Goal: Information Seeking & Learning: Learn about a topic

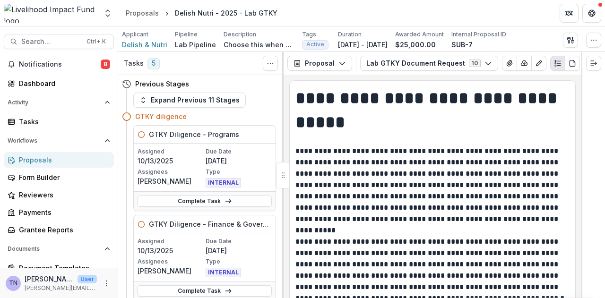
scroll to position [427, 0]
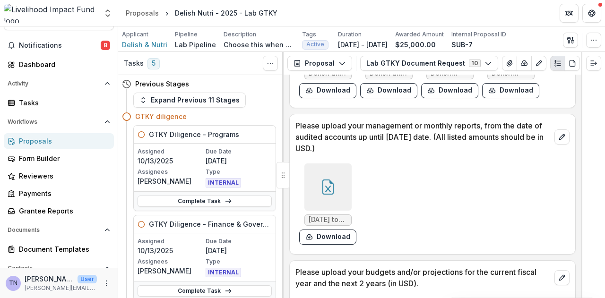
click at [73, 138] on div "Proposals" at bounding box center [62, 141] width 87 height 10
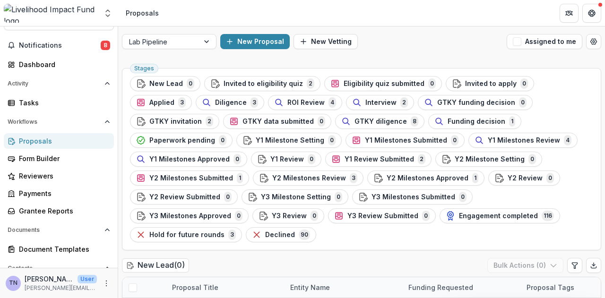
click at [355, 122] on span "GTKY diligence" at bounding box center [381, 122] width 52 height 8
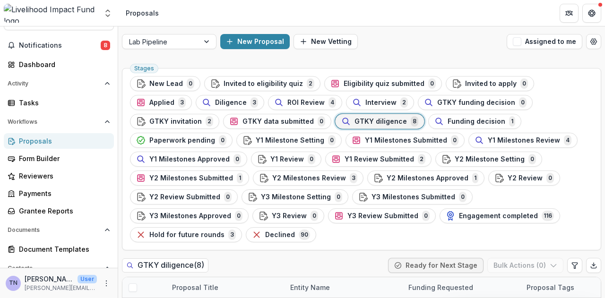
scroll to position [134, 0]
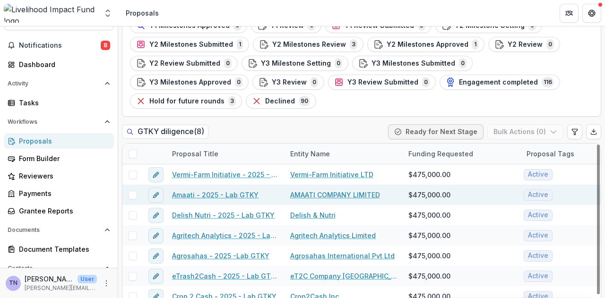
click at [212, 190] on link "Amaati - 2025 - Lab GTKY" at bounding box center [215, 195] width 87 height 10
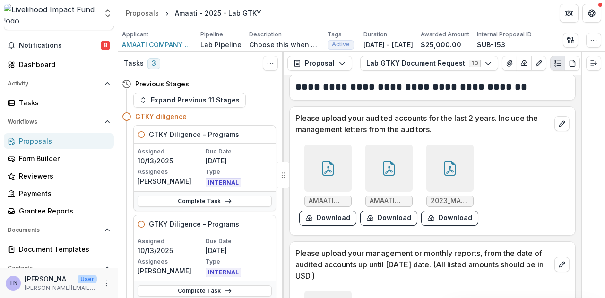
scroll to position [282, 0]
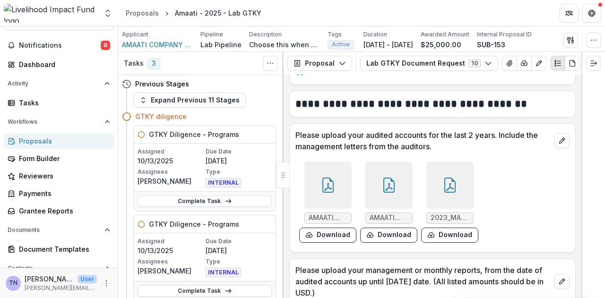
click at [324, 191] on icon at bounding box center [328, 187] width 8 height 8
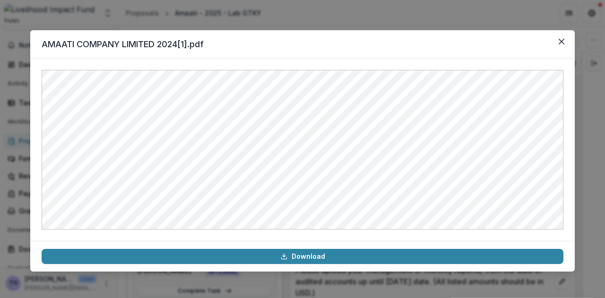
click at [584, 155] on div "AMAATI COMPANY LIMITED 2024[1].pdf Download" at bounding box center [302, 149] width 605 height 298
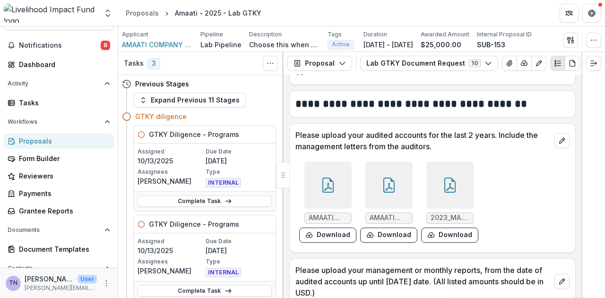
click at [393, 191] on icon at bounding box center [389, 185] width 15 height 15
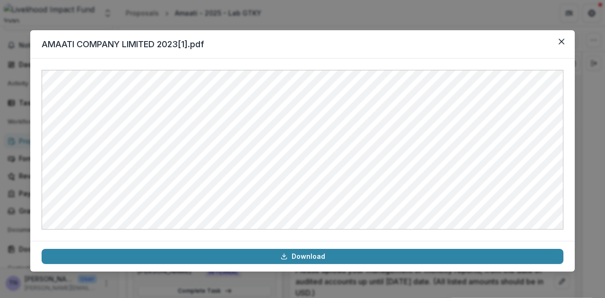
click at [581, 171] on div "AMAATI COMPANY LIMITED 2023[1].pdf Download" at bounding box center [302, 149] width 605 height 298
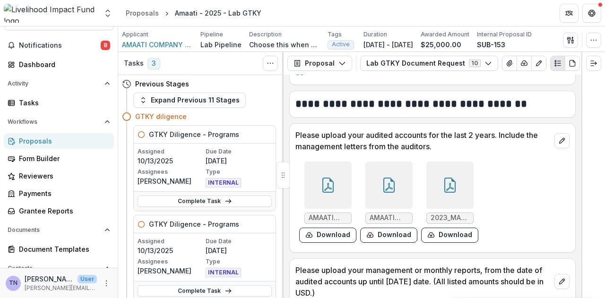
click at [461, 183] on div at bounding box center [449, 185] width 47 height 47
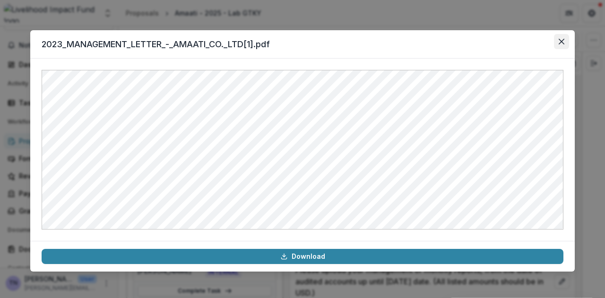
click at [560, 43] on icon "Close" at bounding box center [562, 42] width 6 height 6
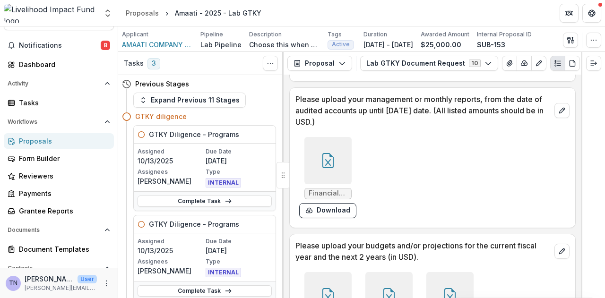
scroll to position [457, 0]
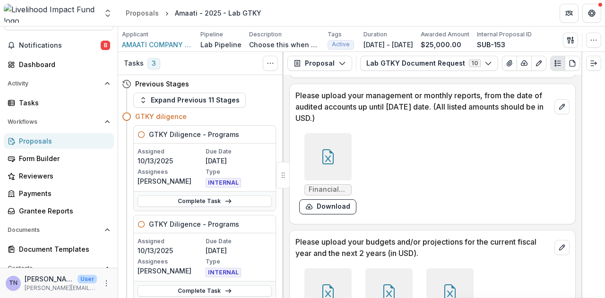
click at [332, 160] on icon at bounding box center [327, 156] width 11 height 15
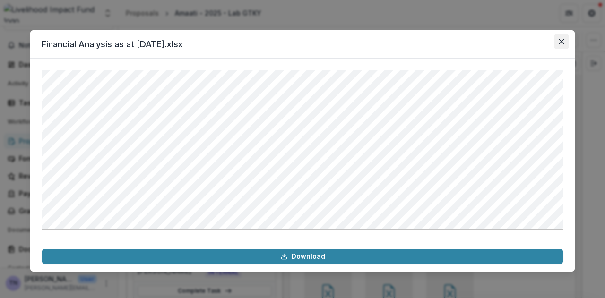
click at [563, 37] on button "Close" at bounding box center [561, 41] width 15 height 15
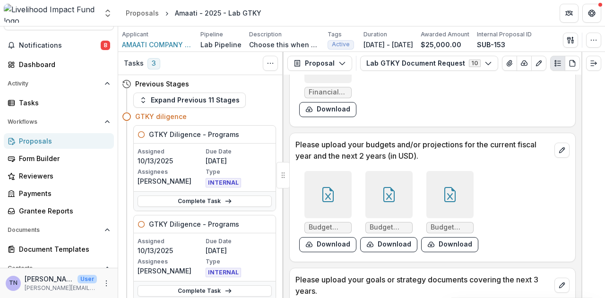
scroll to position [568, 0]
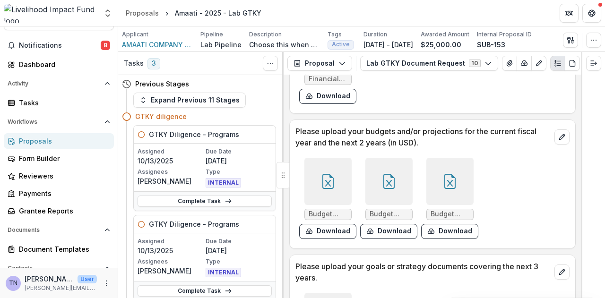
click at [331, 189] on icon at bounding box center [327, 181] width 11 height 15
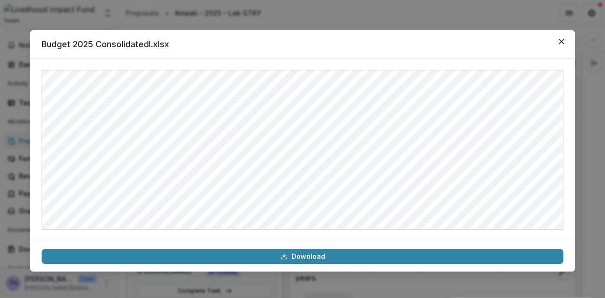
click at [588, 134] on div "Budget 2025 Consolidatedl.xlsx Download" at bounding box center [302, 149] width 605 height 298
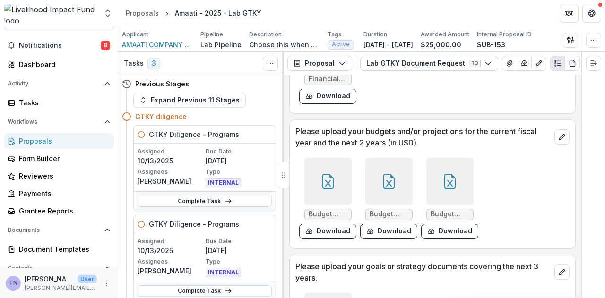
click at [388, 186] on icon at bounding box center [389, 181] width 15 height 15
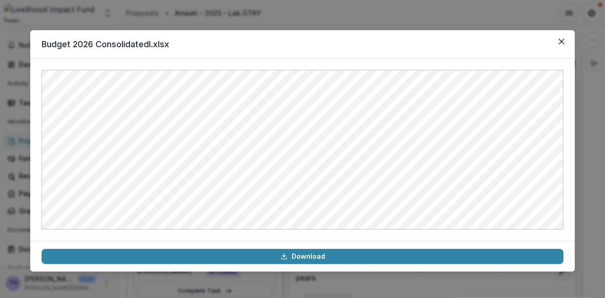
click at [520, 12] on div "Budget 2026 Consolidatedl.xlsx Download" at bounding box center [302, 149] width 605 height 298
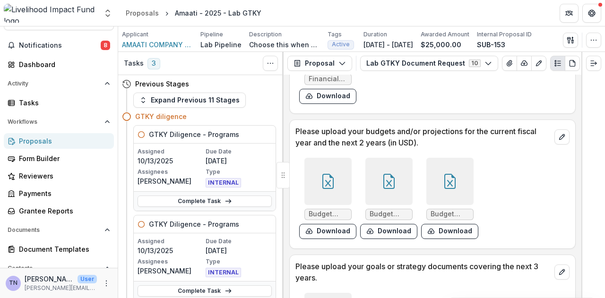
click at [452, 189] on icon at bounding box center [450, 181] width 15 height 15
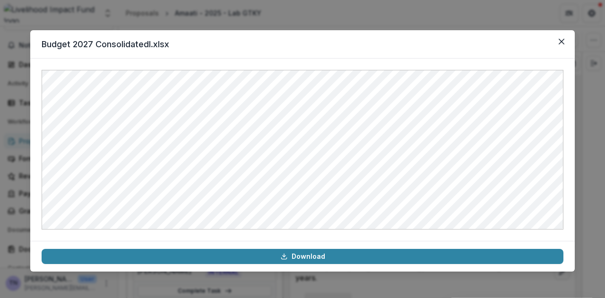
click at [549, 12] on div "Budget 2027 Consolidatedl.xlsx Download" at bounding box center [302, 149] width 605 height 298
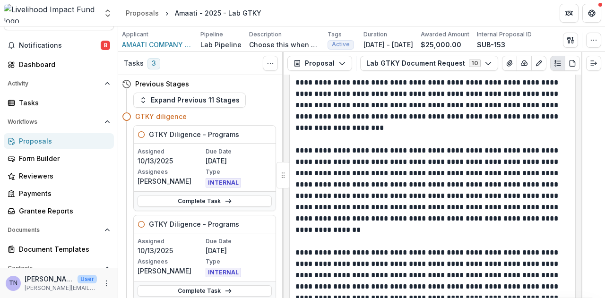
scroll to position [1600, 0]
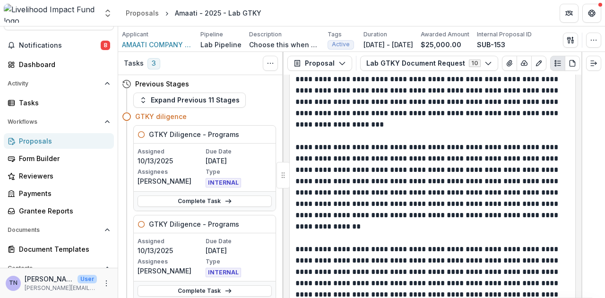
click at [58, 142] on div "Proposals" at bounding box center [62, 141] width 87 height 10
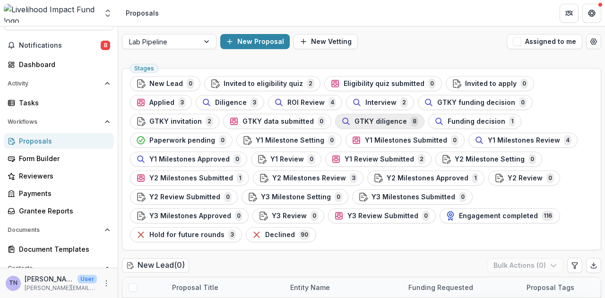
click at [355, 120] on span "GTKY diligence" at bounding box center [381, 122] width 52 height 8
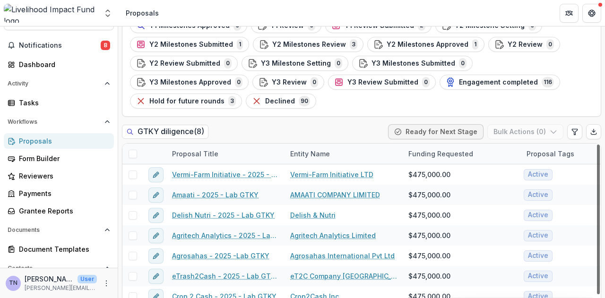
scroll to position [14, 0]
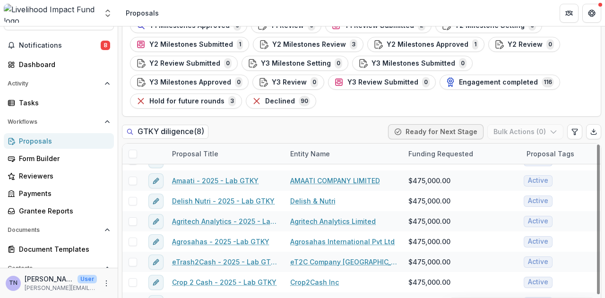
drag, startPoint x: 593, startPoint y: 151, endPoint x: 602, endPoint y: 190, distance: 39.2
click at [600, 190] on div at bounding box center [598, 220] width 3 height 150
click at [234, 298] on link "CropSafe - 2025 - Lab GTKY" at bounding box center [219, 303] width 95 height 10
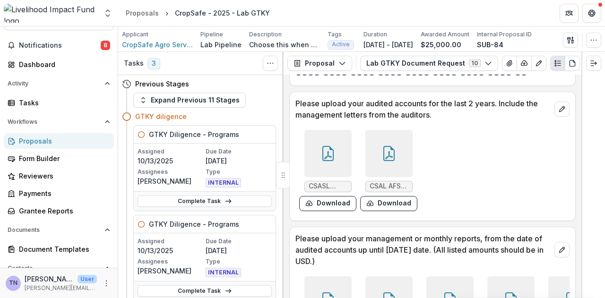
scroll to position [331, 0]
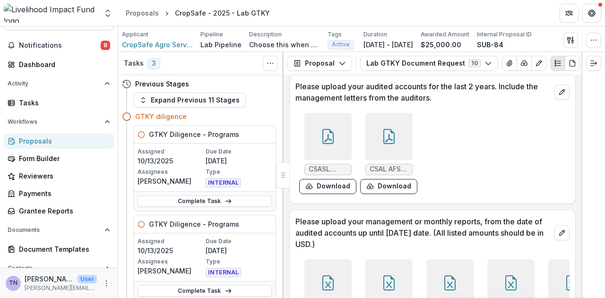
click at [324, 139] on icon at bounding box center [328, 136] width 15 height 15
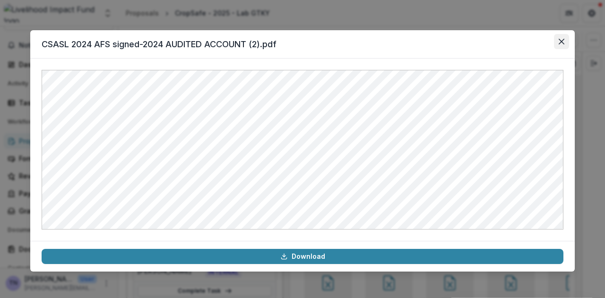
click at [563, 41] on icon "Close" at bounding box center [562, 42] width 6 height 6
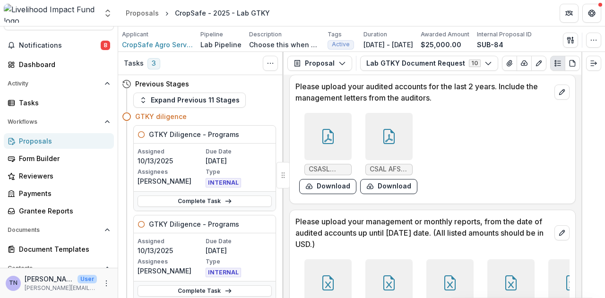
click at [391, 148] on div at bounding box center [388, 136] width 47 height 47
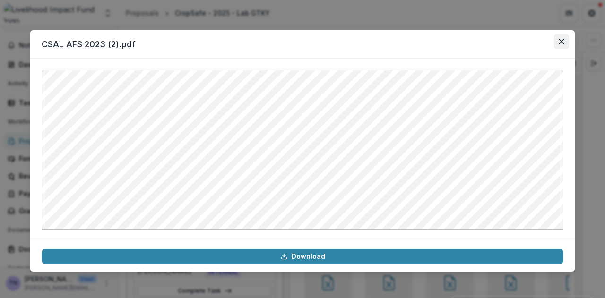
click at [560, 47] on button "Close" at bounding box center [561, 41] width 15 height 15
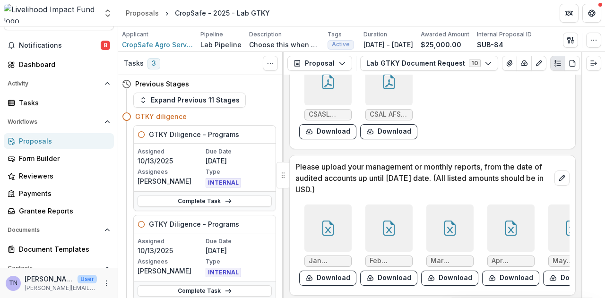
scroll to position [407, 0]
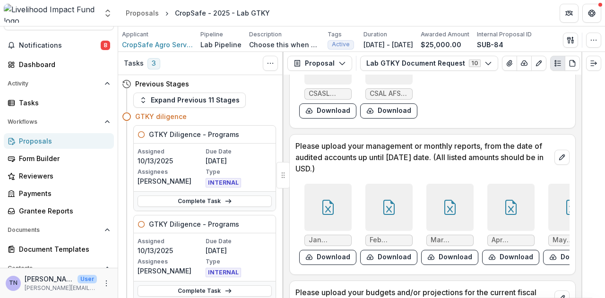
click at [313, 229] on div at bounding box center [328, 207] width 47 height 47
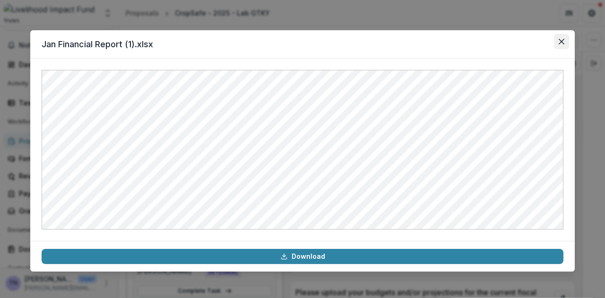
click at [563, 43] on icon "Close" at bounding box center [562, 42] width 6 height 6
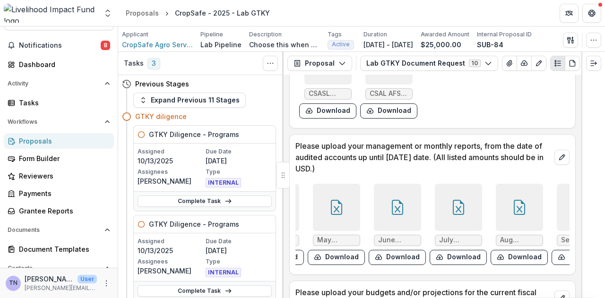
scroll to position [0, 268]
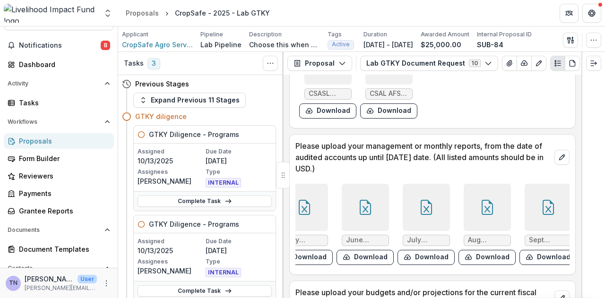
click at [544, 212] on div at bounding box center [548, 207] width 47 height 47
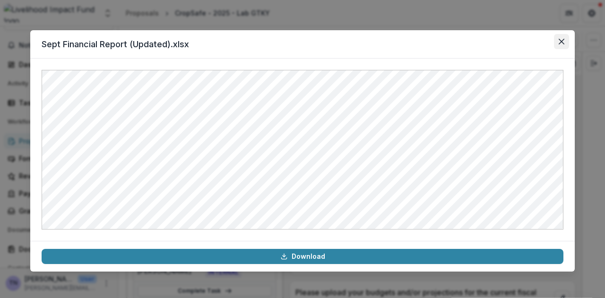
click at [562, 38] on button "Close" at bounding box center [561, 41] width 15 height 15
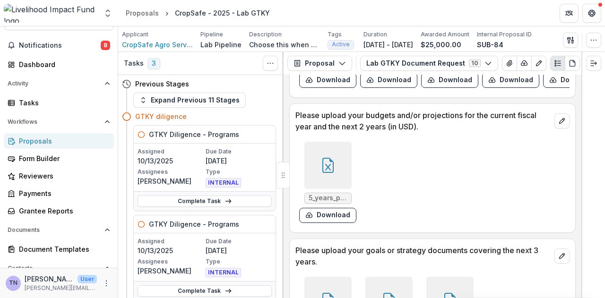
scroll to position [587, 0]
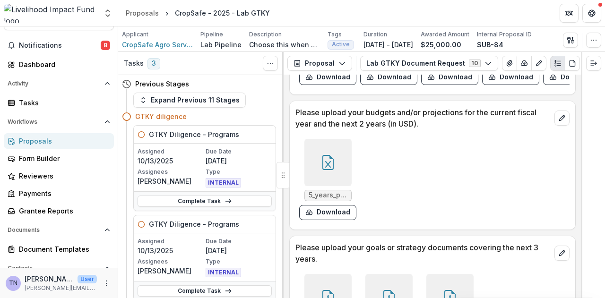
click at [324, 169] on icon at bounding box center [328, 162] width 15 height 15
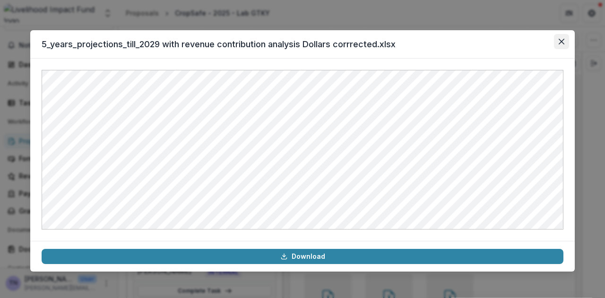
click at [560, 43] on icon "Close" at bounding box center [562, 42] width 6 height 6
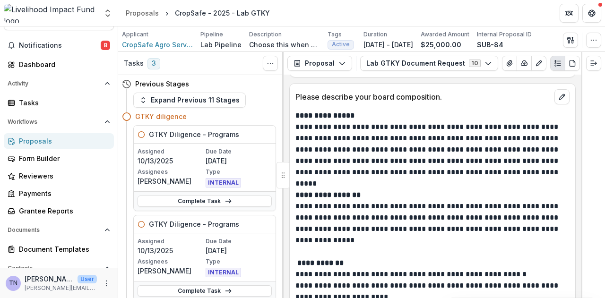
scroll to position [0, 0]
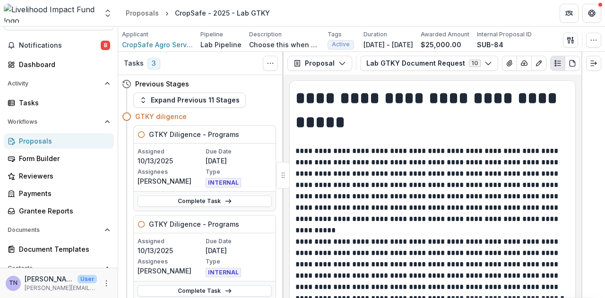
click at [81, 141] on div "Proposals" at bounding box center [62, 141] width 87 height 10
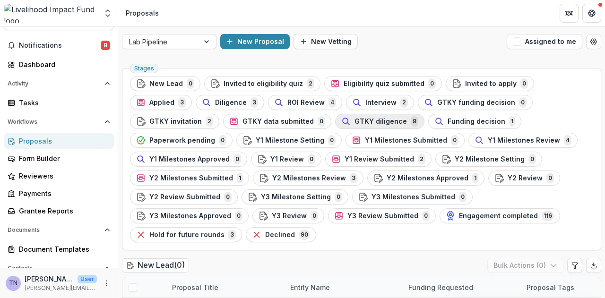
click at [355, 122] on span "GTKY diligence" at bounding box center [381, 122] width 52 height 8
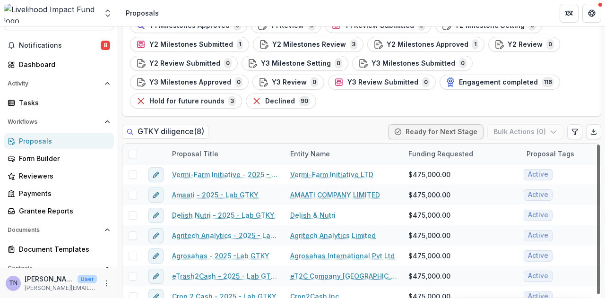
scroll to position [14, 0]
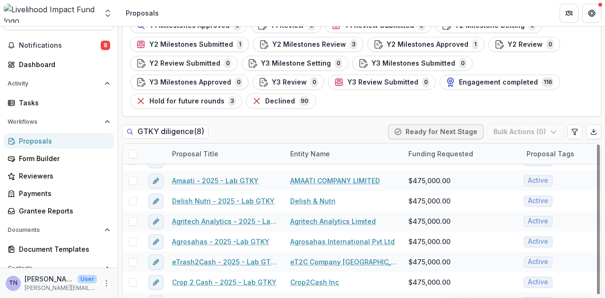
drag, startPoint x: 594, startPoint y: 189, endPoint x: 604, endPoint y: 230, distance: 42.7
click at [600, 230] on div at bounding box center [598, 220] width 3 height 150
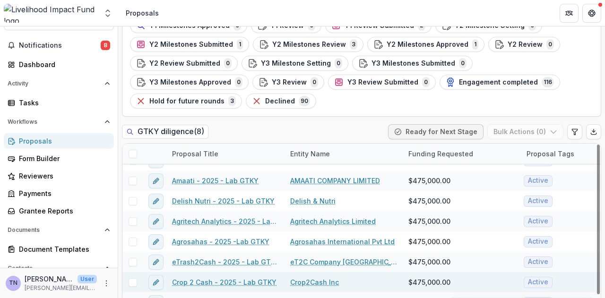
click at [224, 278] on link "Crop 2 Cash - 2025 - Lab GTKY" at bounding box center [224, 283] width 104 height 10
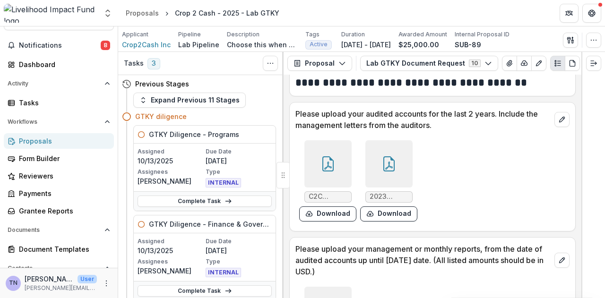
scroll to position [316, 0]
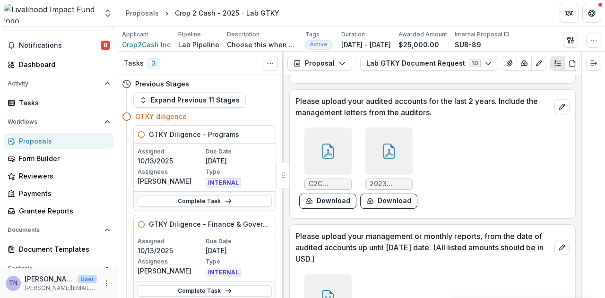
click at [337, 144] on div at bounding box center [328, 151] width 47 height 47
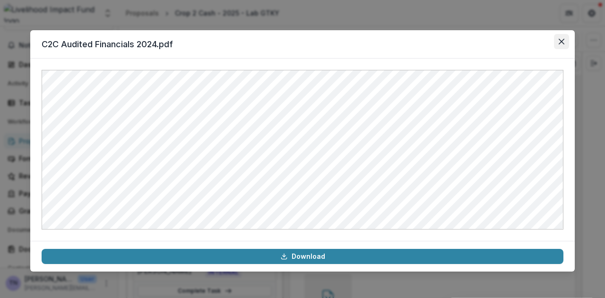
click at [563, 43] on icon "Close" at bounding box center [562, 42] width 6 height 6
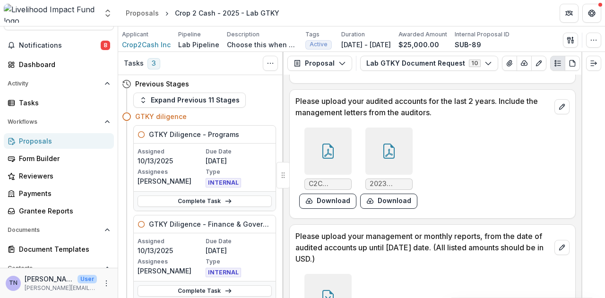
click at [390, 151] on icon at bounding box center [389, 151] width 15 height 15
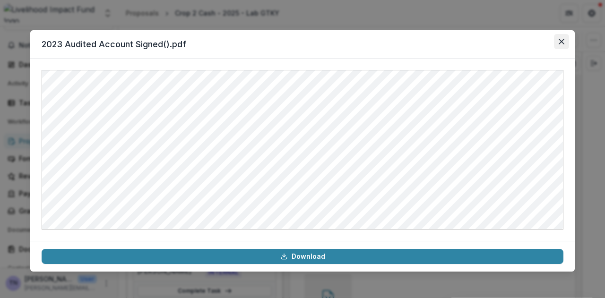
click at [566, 43] on button "Close" at bounding box center [561, 41] width 15 height 15
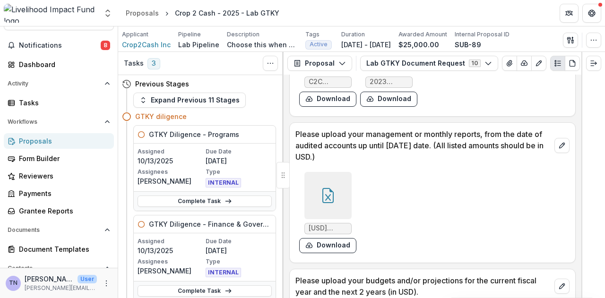
scroll to position [441, 0]
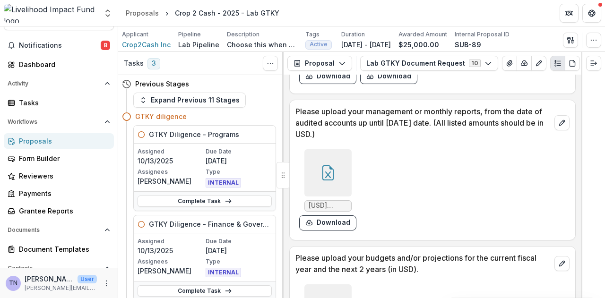
click at [334, 168] on icon at bounding box center [328, 172] width 15 height 15
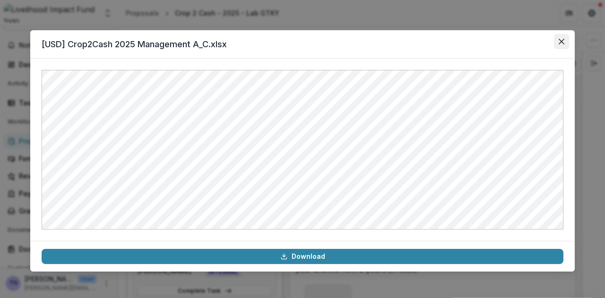
click at [564, 41] on icon "Close" at bounding box center [562, 42] width 6 height 6
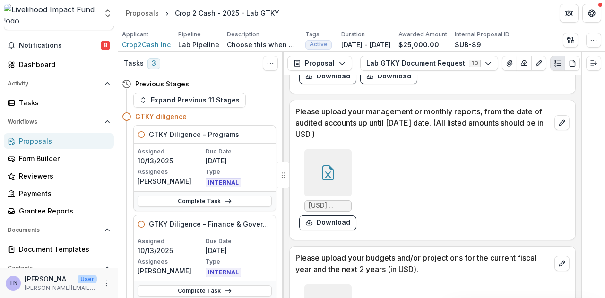
click at [337, 175] on div at bounding box center [328, 172] width 47 height 47
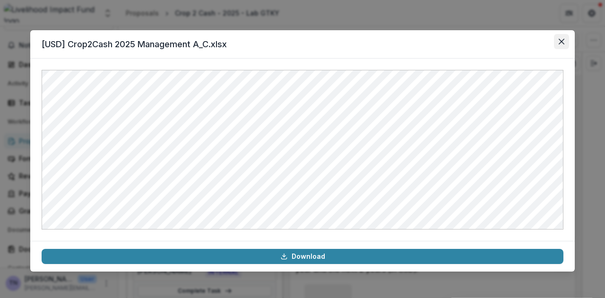
click at [563, 43] on icon "Close" at bounding box center [562, 42] width 6 height 6
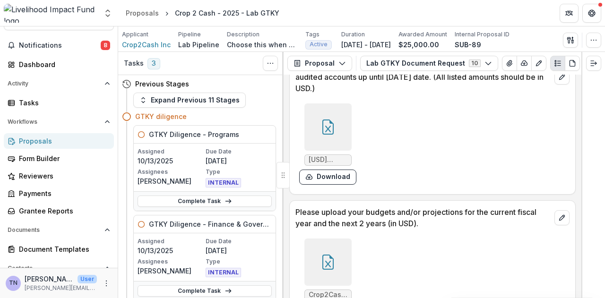
scroll to position [556, 0]
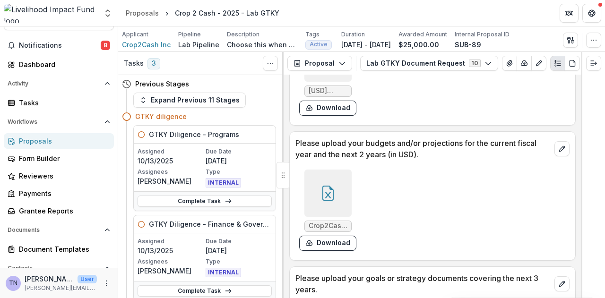
click at [324, 189] on icon at bounding box center [328, 193] width 15 height 15
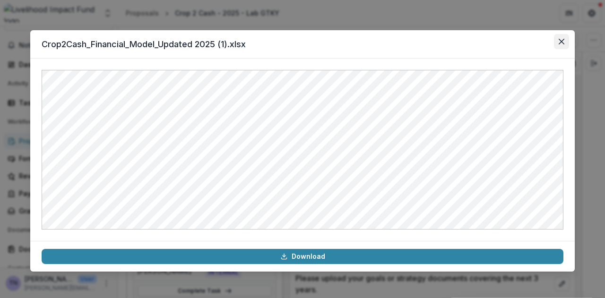
click at [562, 40] on icon "Close" at bounding box center [562, 42] width 6 height 6
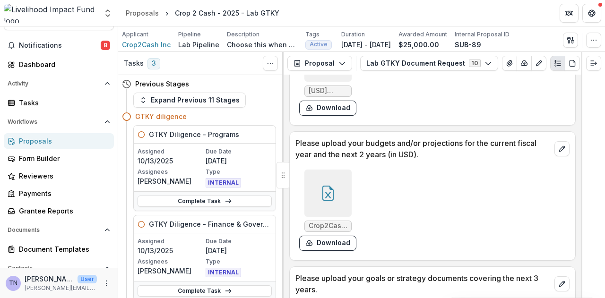
click at [79, 139] on div "Proposals" at bounding box center [62, 141] width 87 height 10
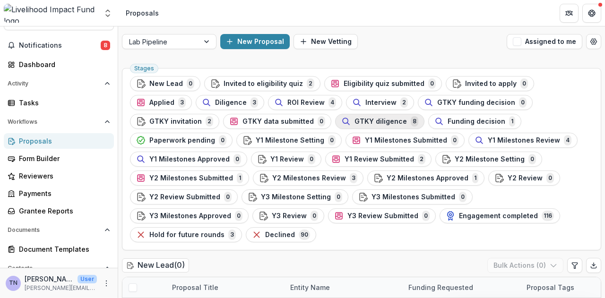
click at [355, 122] on span "GTKY diligence" at bounding box center [381, 122] width 52 height 8
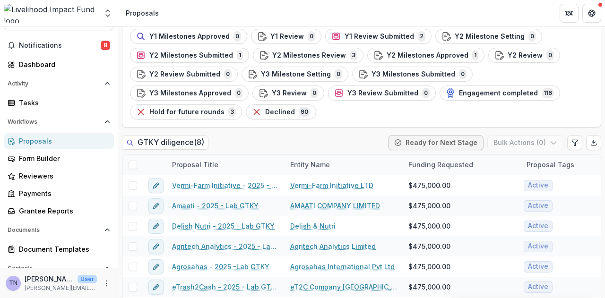
scroll to position [134, 0]
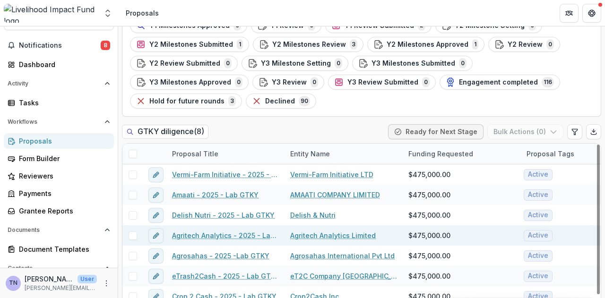
click at [192, 231] on link "Agritech Analytics - 2025 - Lab GTKY" at bounding box center [225, 236] width 107 height 10
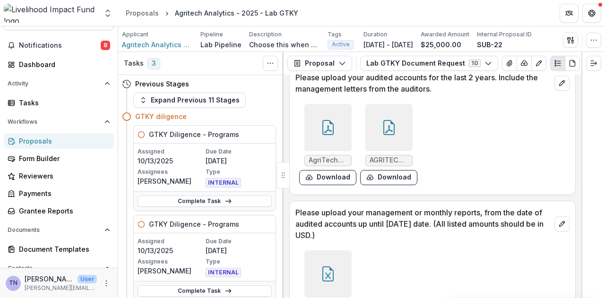
scroll to position [344, 0]
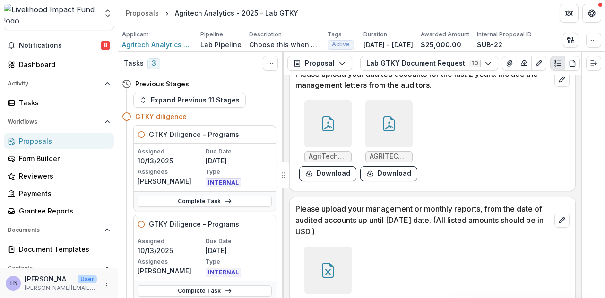
click at [332, 122] on icon at bounding box center [328, 123] width 15 height 15
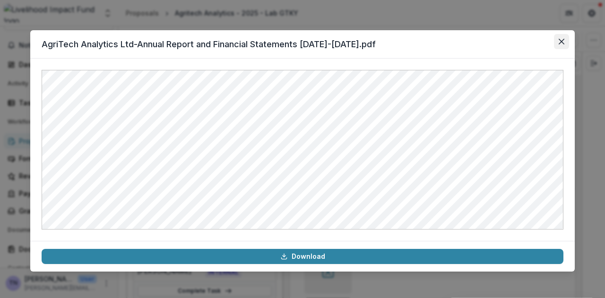
click at [563, 39] on icon "Close" at bounding box center [562, 42] width 6 height 6
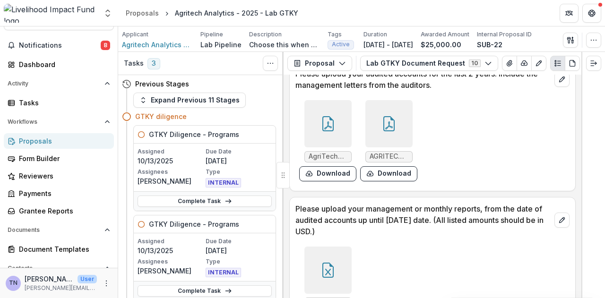
click at [390, 137] on div at bounding box center [388, 123] width 47 height 47
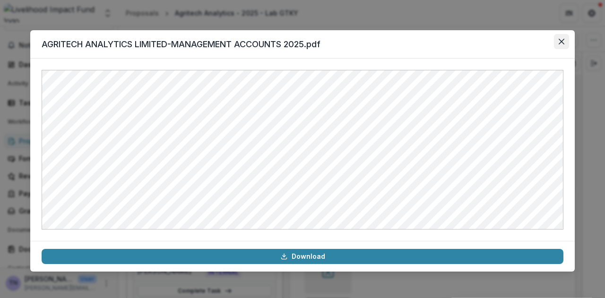
click at [563, 40] on icon "Close" at bounding box center [562, 42] width 6 height 6
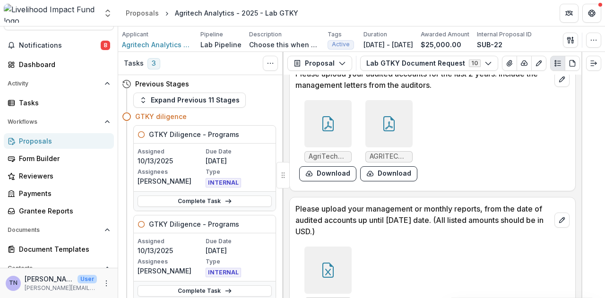
scroll to position [348, 0]
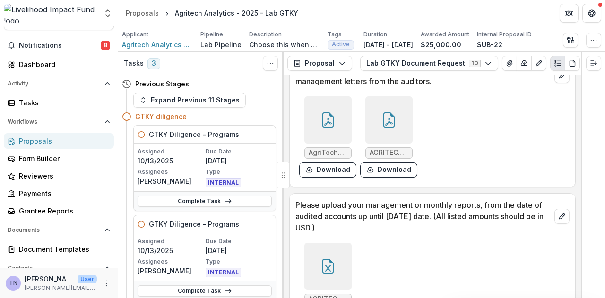
click at [337, 264] on div at bounding box center [328, 266] width 47 height 47
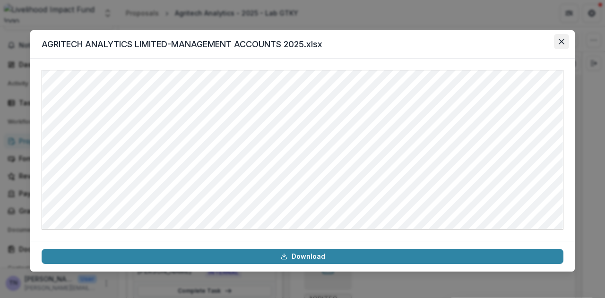
click at [563, 42] on icon "Close" at bounding box center [562, 42] width 6 height 6
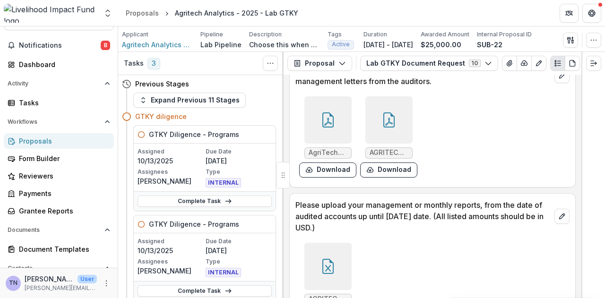
scroll to position [378, 0]
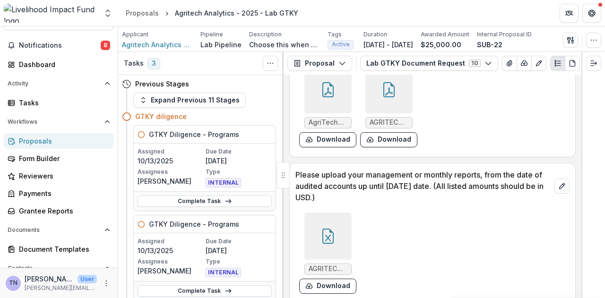
click at [386, 92] on icon at bounding box center [389, 89] width 15 height 15
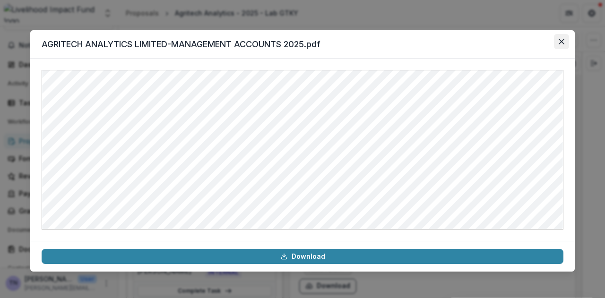
click at [566, 40] on button "Close" at bounding box center [561, 41] width 15 height 15
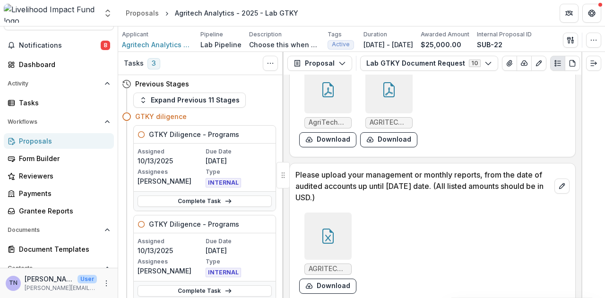
scroll to position [369, 0]
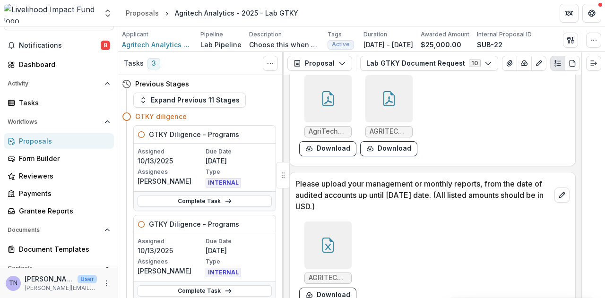
click at [458, 244] on div "AGRITECH ANALYTICS LIMITED-MANAGEMENT ACCOUNTS 2025.xlsx Download" at bounding box center [433, 262] width 274 height 89
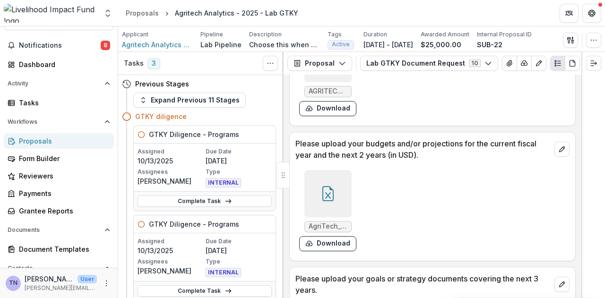
scroll to position [558, 0]
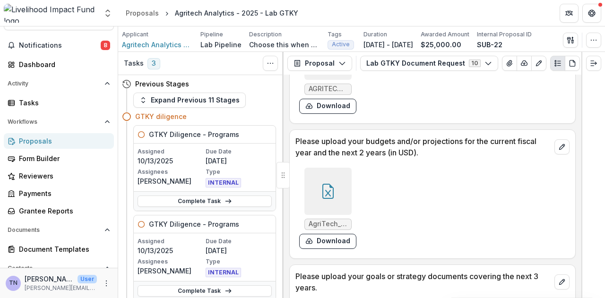
click at [339, 190] on div at bounding box center [328, 191] width 47 height 47
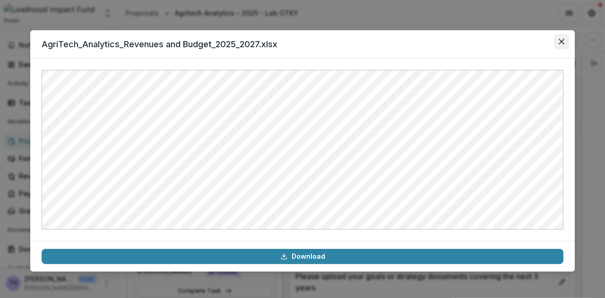
click at [559, 40] on icon "Close" at bounding box center [562, 42] width 6 height 6
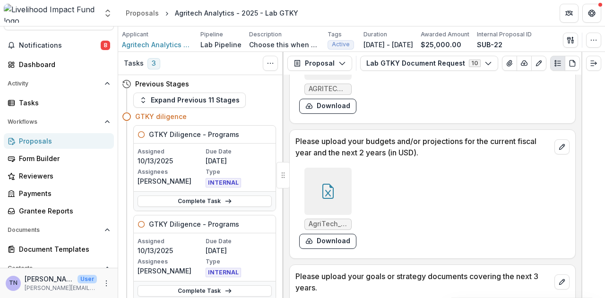
click at [496, 215] on div "AgriTech_Analytics_Revenues and Budget_2025_2027.xlsx Download" at bounding box center [433, 208] width 274 height 89
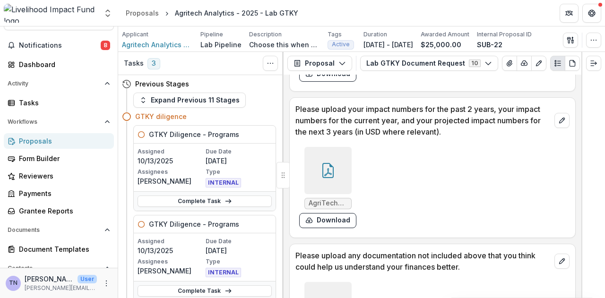
scroll to position [842, 0]
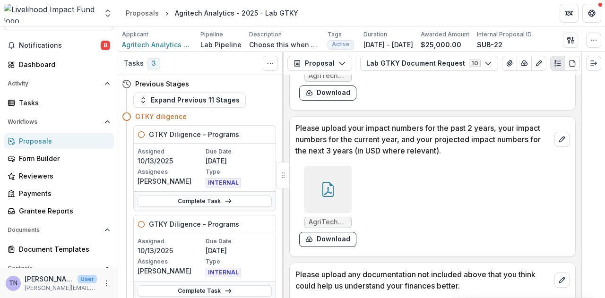
click at [85, 139] on div "Proposals" at bounding box center [62, 141] width 87 height 10
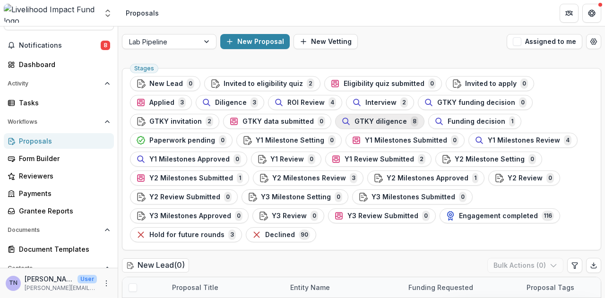
click at [341, 116] on div "GTKY diligence 8" at bounding box center [379, 121] width 77 height 10
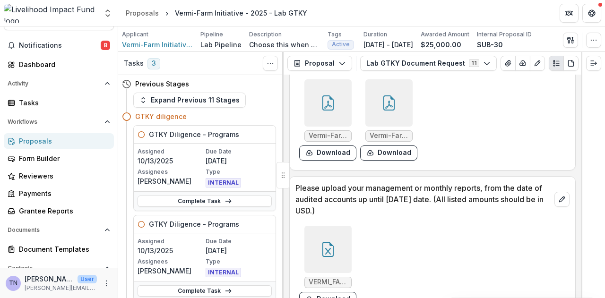
scroll to position [373, 0]
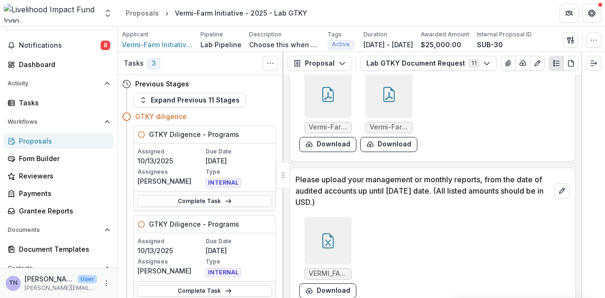
click at [330, 96] on icon at bounding box center [328, 94] width 15 height 15
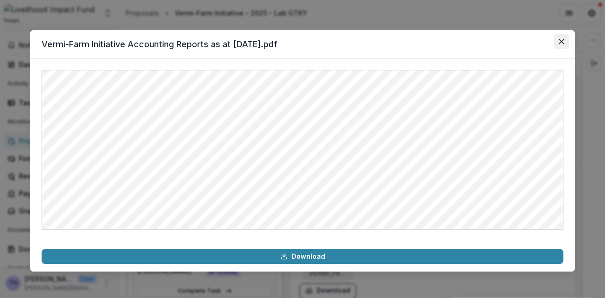
click at [564, 39] on icon "Close" at bounding box center [562, 42] width 6 height 6
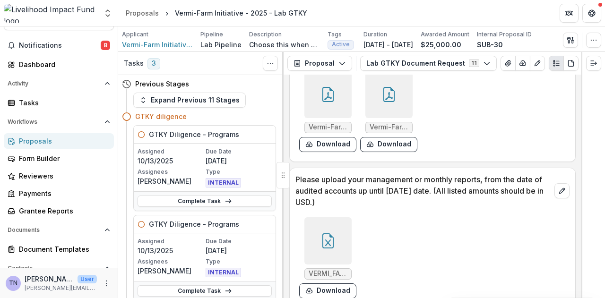
scroll to position [369, 0]
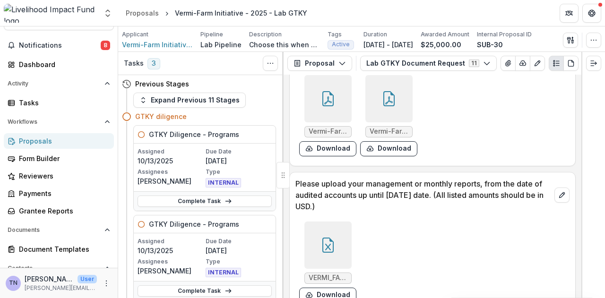
click at [393, 96] on icon at bounding box center [389, 98] width 15 height 15
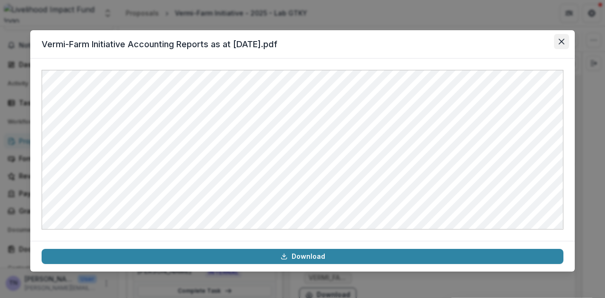
click at [564, 38] on button "Close" at bounding box center [561, 41] width 15 height 15
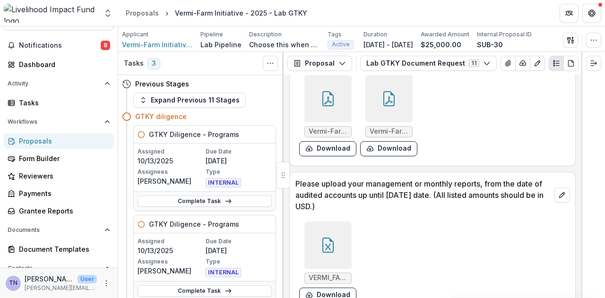
click at [307, 269] on div at bounding box center [328, 245] width 47 height 47
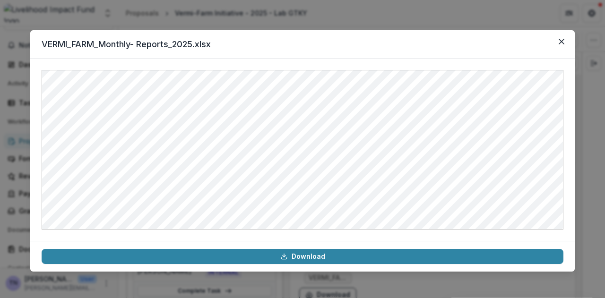
click at [522, 10] on div "VERMI_FARM_Monthly- Reports_2025.xlsx Download" at bounding box center [302, 149] width 605 height 298
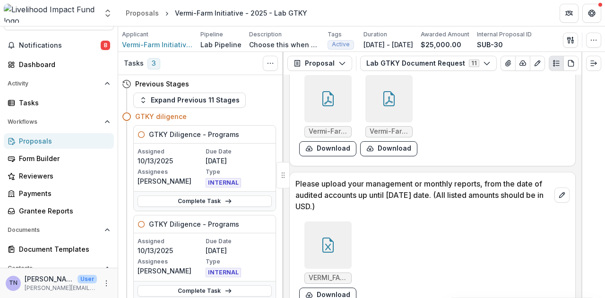
scroll to position [378, 0]
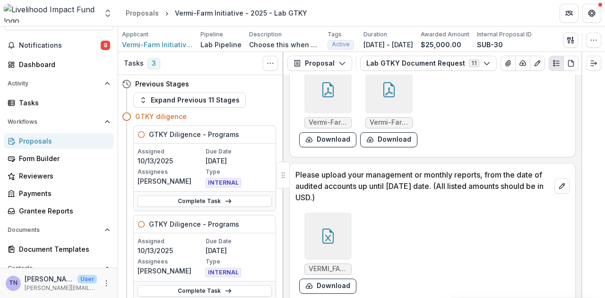
click at [582, 270] on div at bounding box center [594, 175] width 24 height 246
click at [578, 269] on div "**********" at bounding box center [433, 187] width 298 height 224
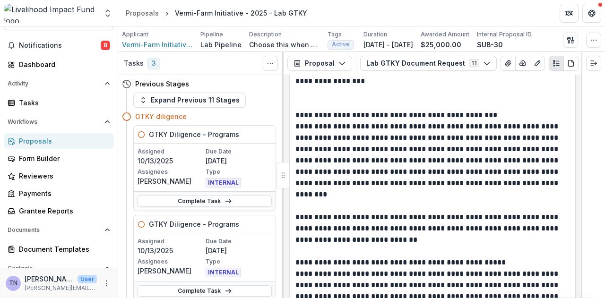
scroll to position [1528, 0]
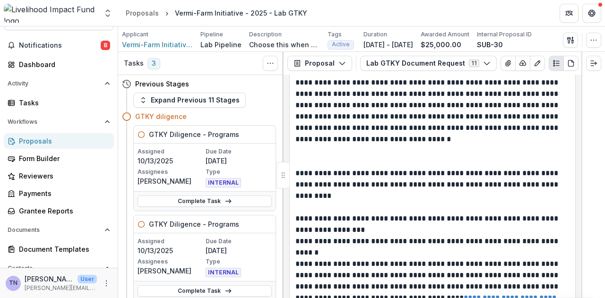
click at [65, 139] on div "Proposals" at bounding box center [62, 141] width 87 height 10
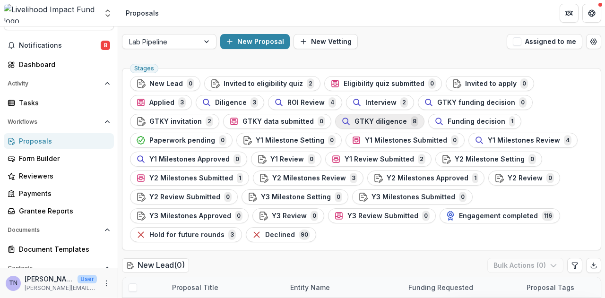
click at [335, 116] on button "GTKY diligence 8" at bounding box center [379, 121] width 89 height 15
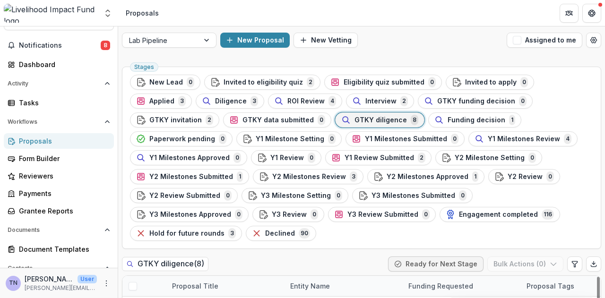
scroll to position [134, 0]
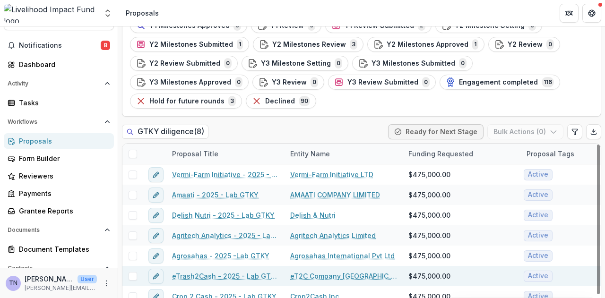
click at [218, 271] on link "eTrash2Cash - 2025 - Lab GTKY" at bounding box center [225, 276] width 107 height 10
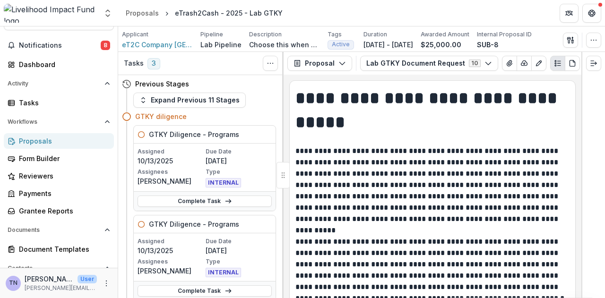
click at [557, 159] on p "**********" at bounding box center [431, 185] width 271 height 79
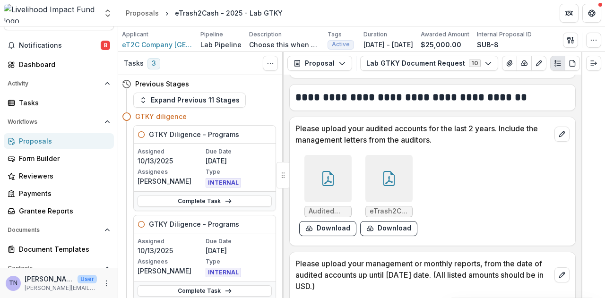
scroll to position [303, 0]
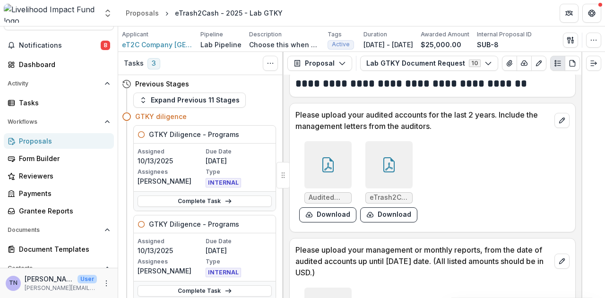
click at [314, 165] on div at bounding box center [328, 164] width 47 height 47
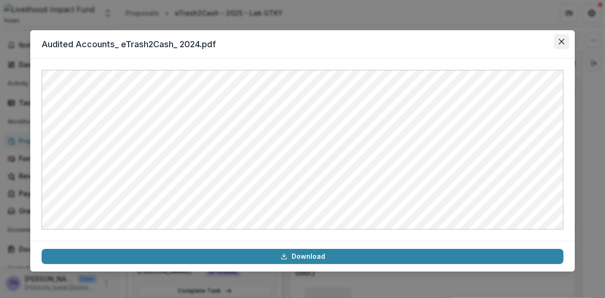
click at [563, 43] on icon "Close" at bounding box center [562, 42] width 6 height 6
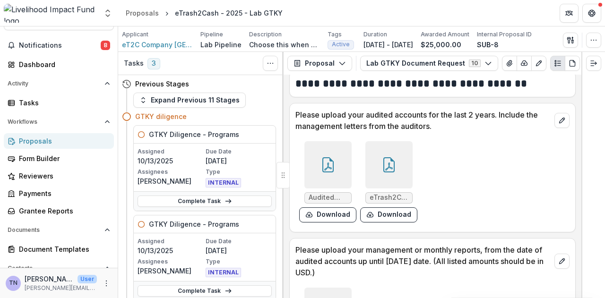
click at [401, 170] on div at bounding box center [388, 164] width 47 height 47
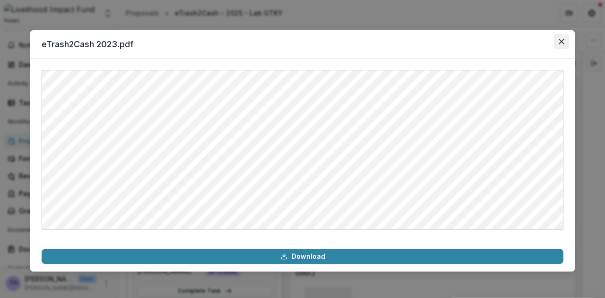
click at [562, 41] on icon "Close" at bounding box center [562, 42] width 6 height 6
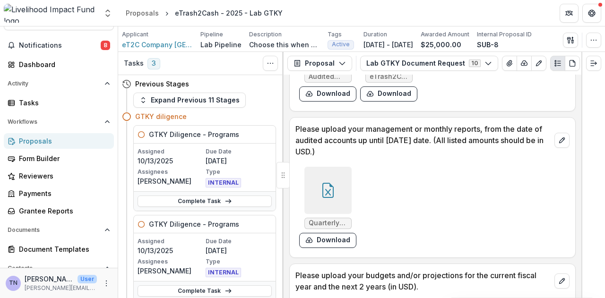
scroll to position [437, 0]
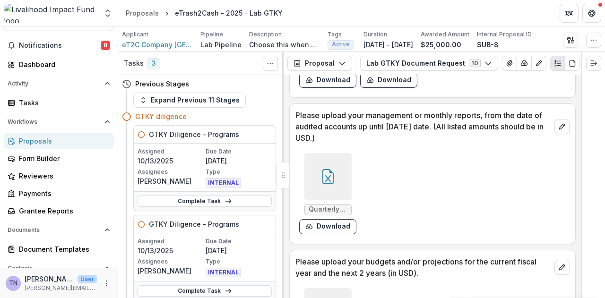
click at [318, 182] on div at bounding box center [328, 176] width 47 height 47
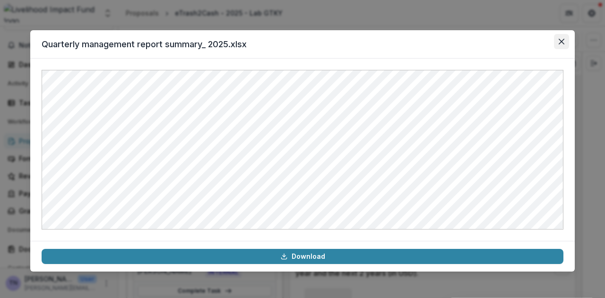
click at [564, 41] on icon "Close" at bounding box center [562, 42] width 6 height 6
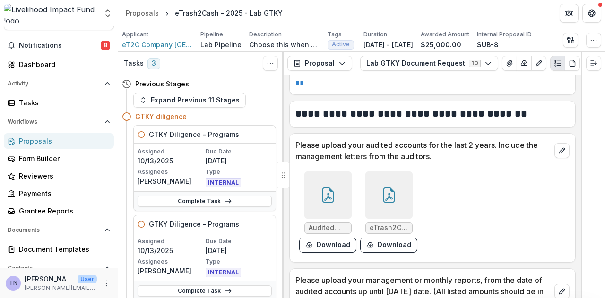
scroll to position [0, 0]
